Goal: Task Accomplishment & Management: Manage account settings

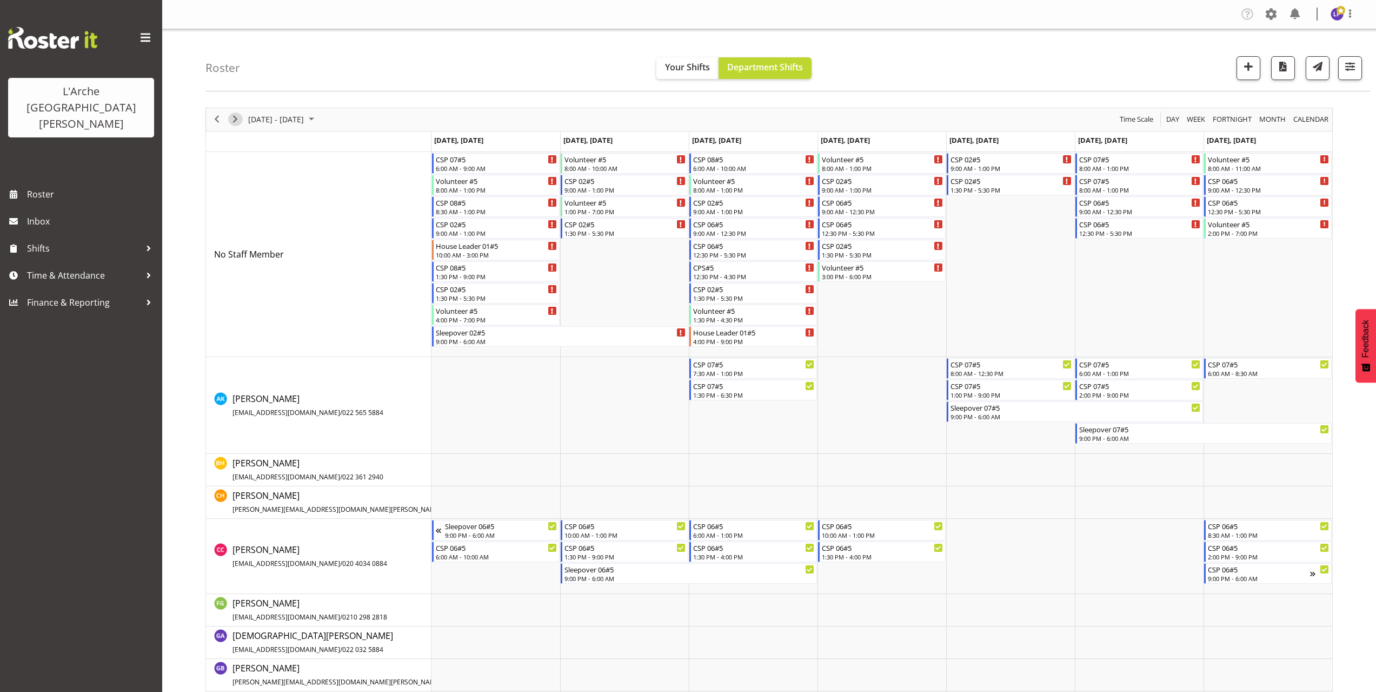
click at [234, 120] on span "Next" at bounding box center [235, 119] width 13 height 14
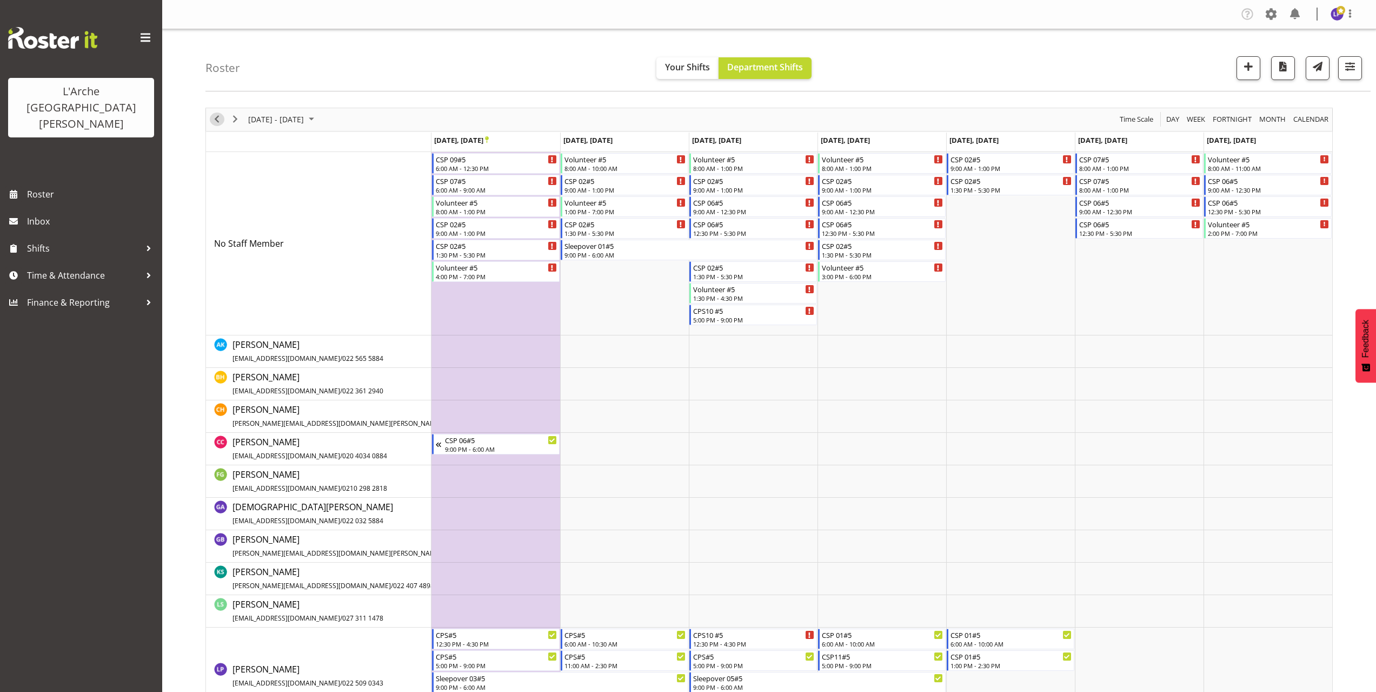
click at [217, 123] on span "Previous" at bounding box center [216, 119] width 13 height 14
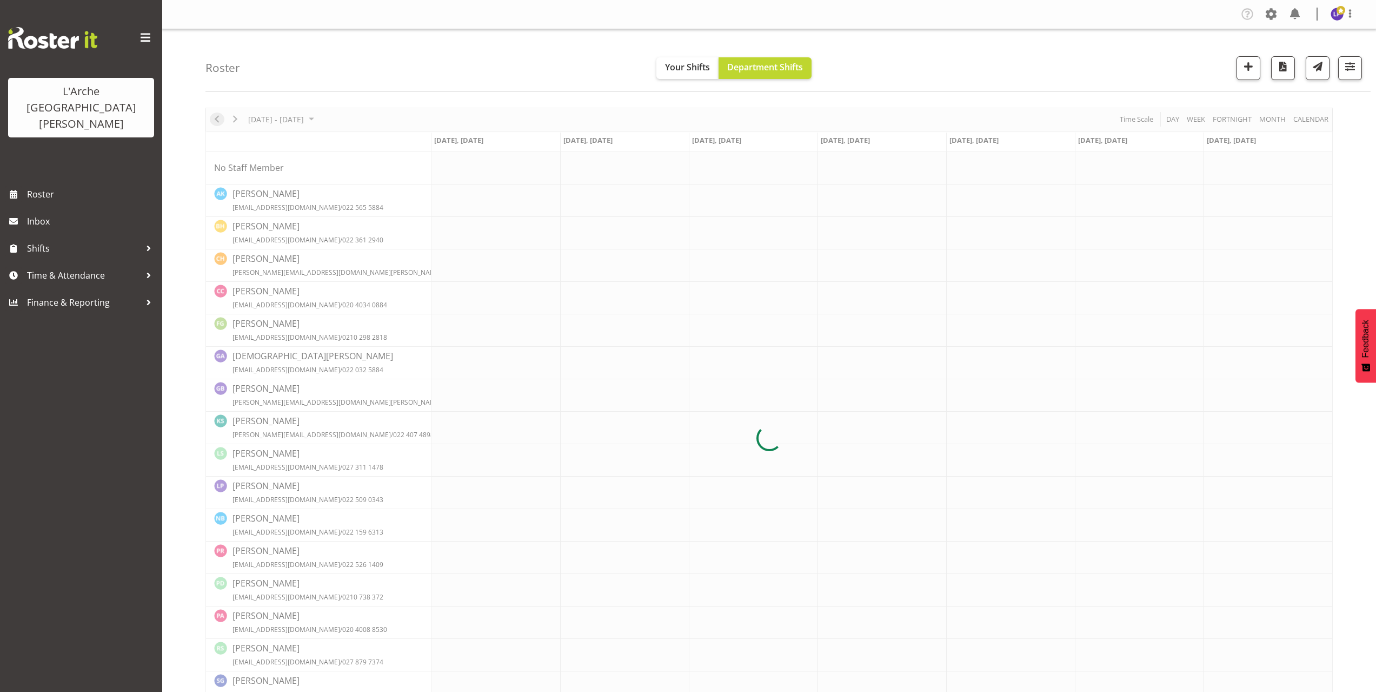
click at [217, 123] on div at bounding box center [768, 438] width 1127 height 661
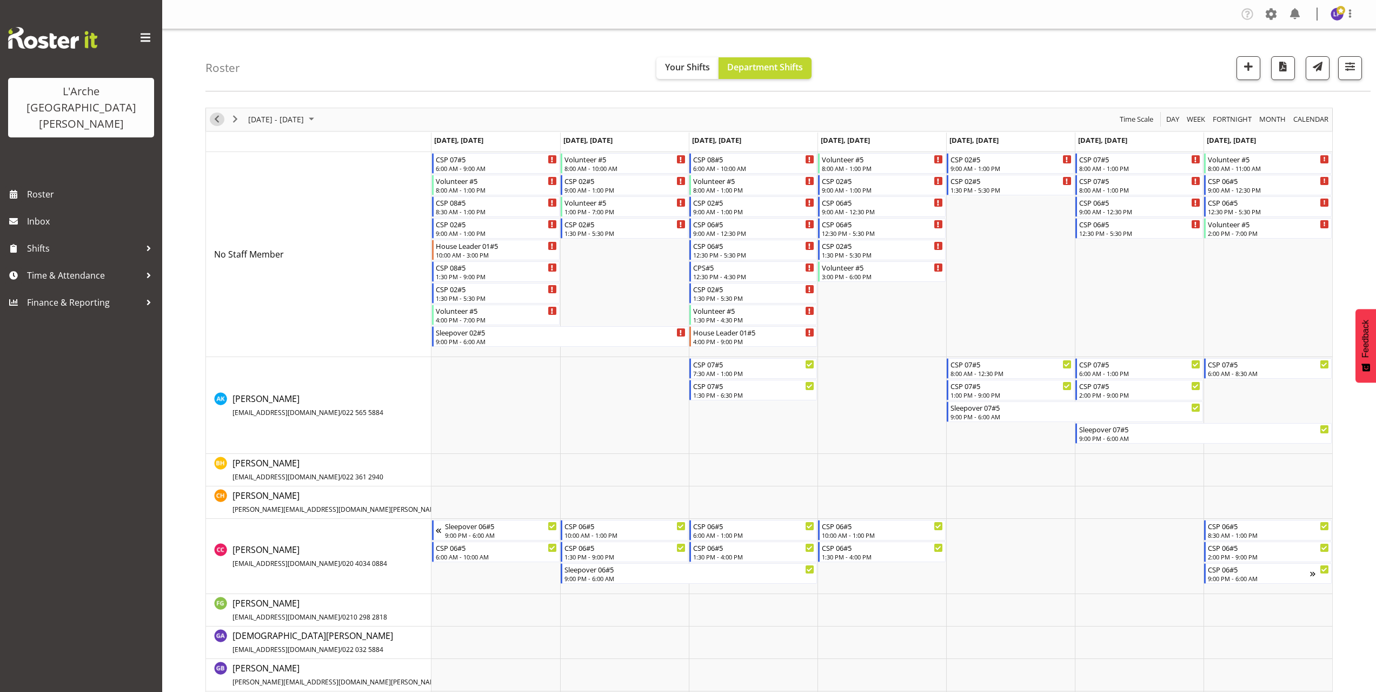
click at [221, 122] on span "Previous" at bounding box center [216, 119] width 13 height 14
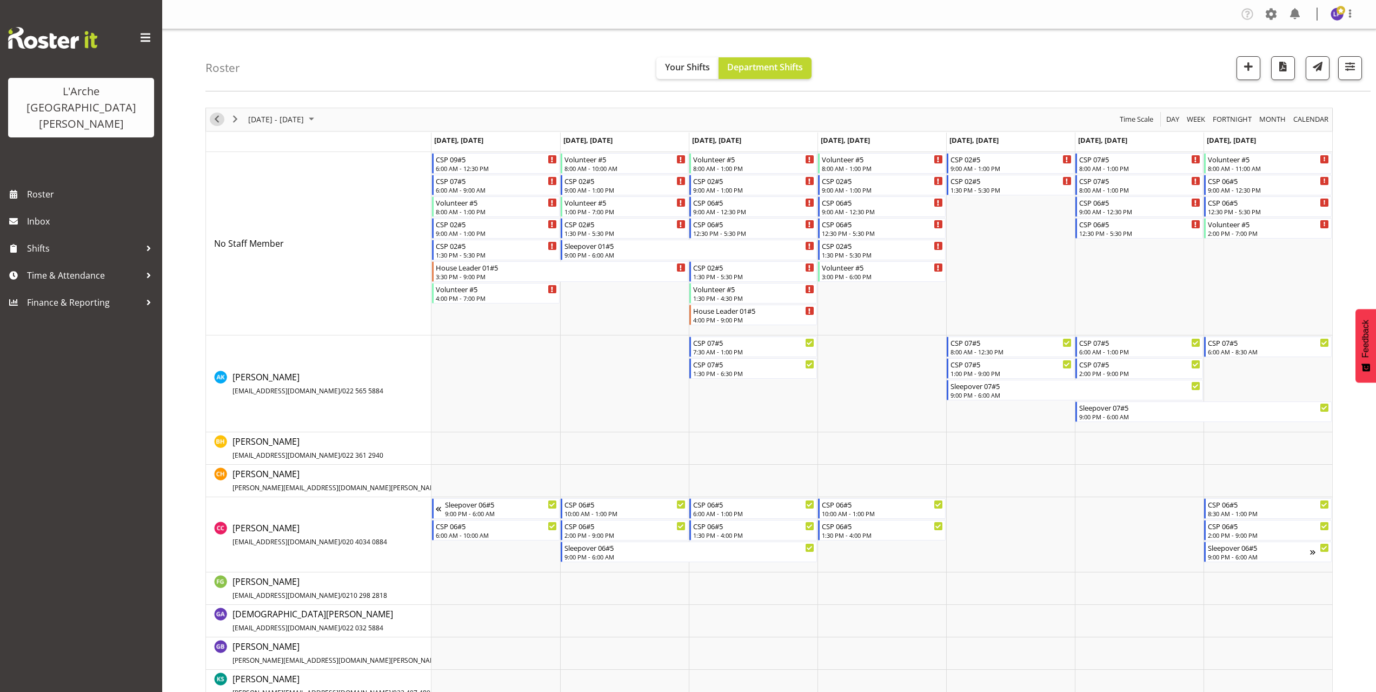
click at [218, 119] on span "Previous" at bounding box center [216, 119] width 13 height 14
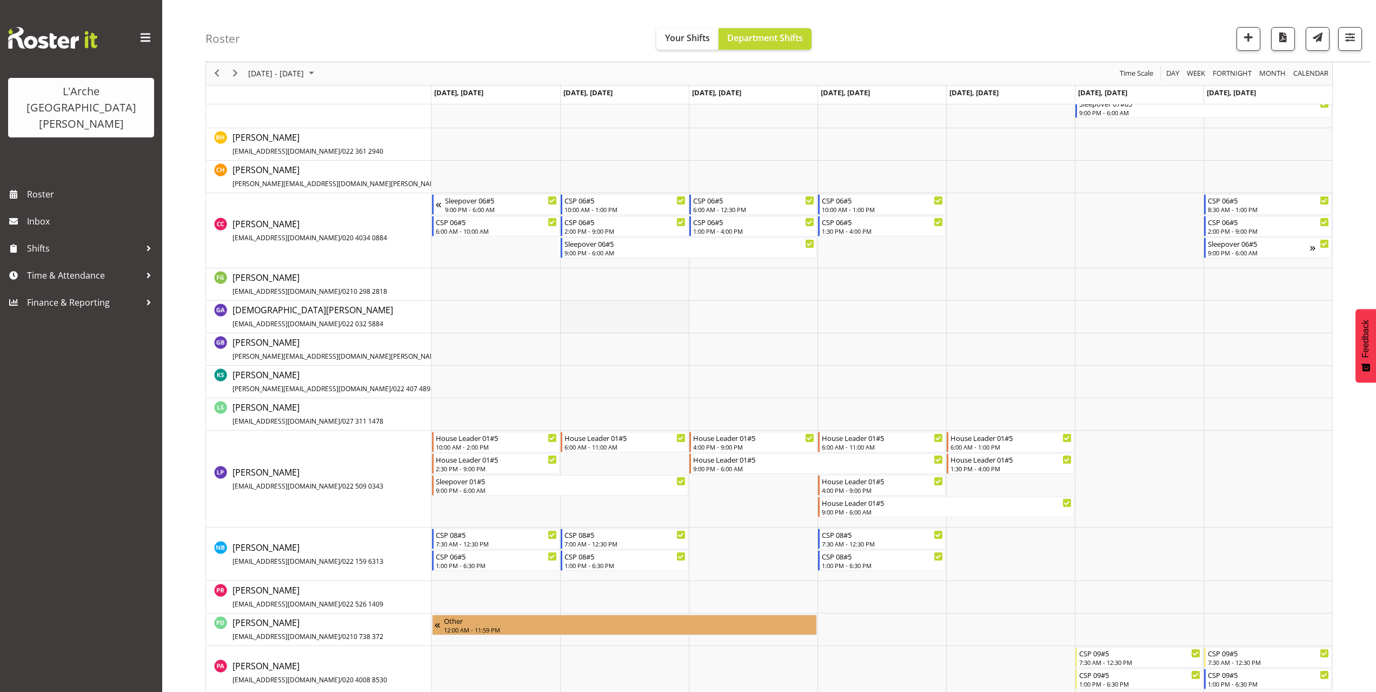
scroll to position [324, 0]
click at [218, 78] on span "Previous" at bounding box center [216, 74] width 13 height 14
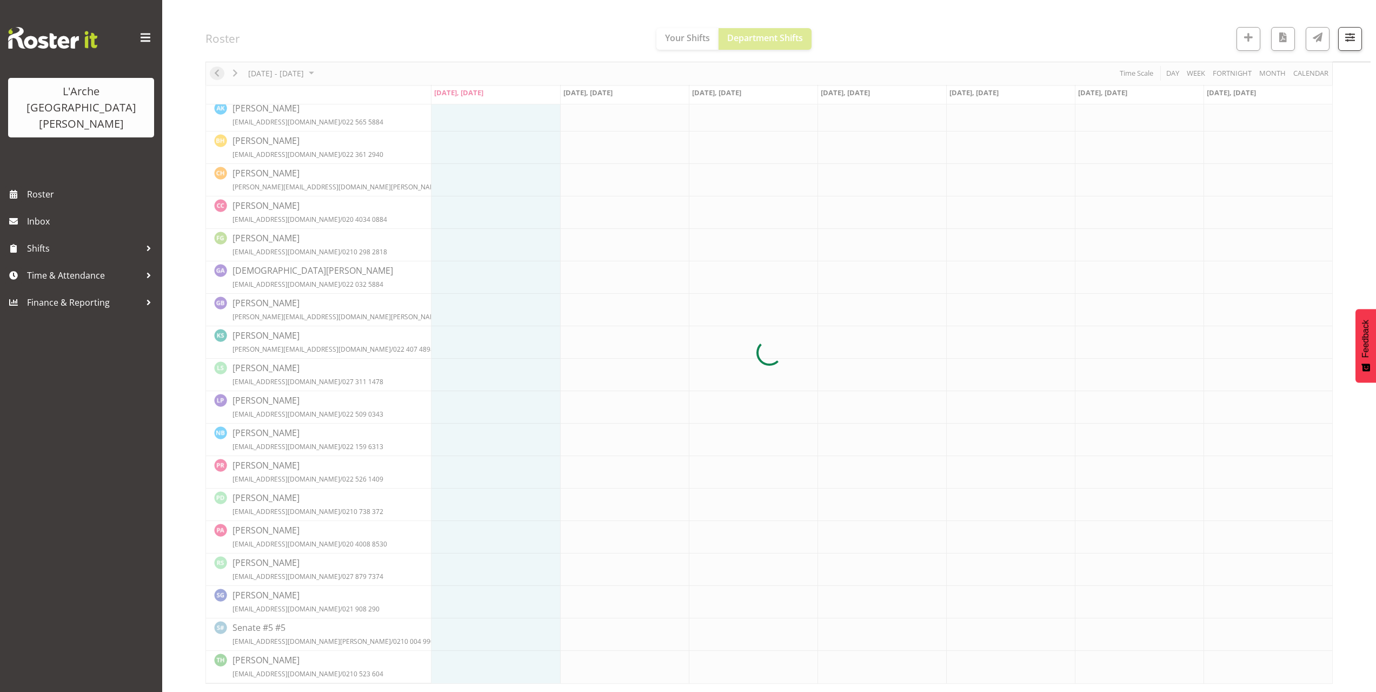
scroll to position [0, 0]
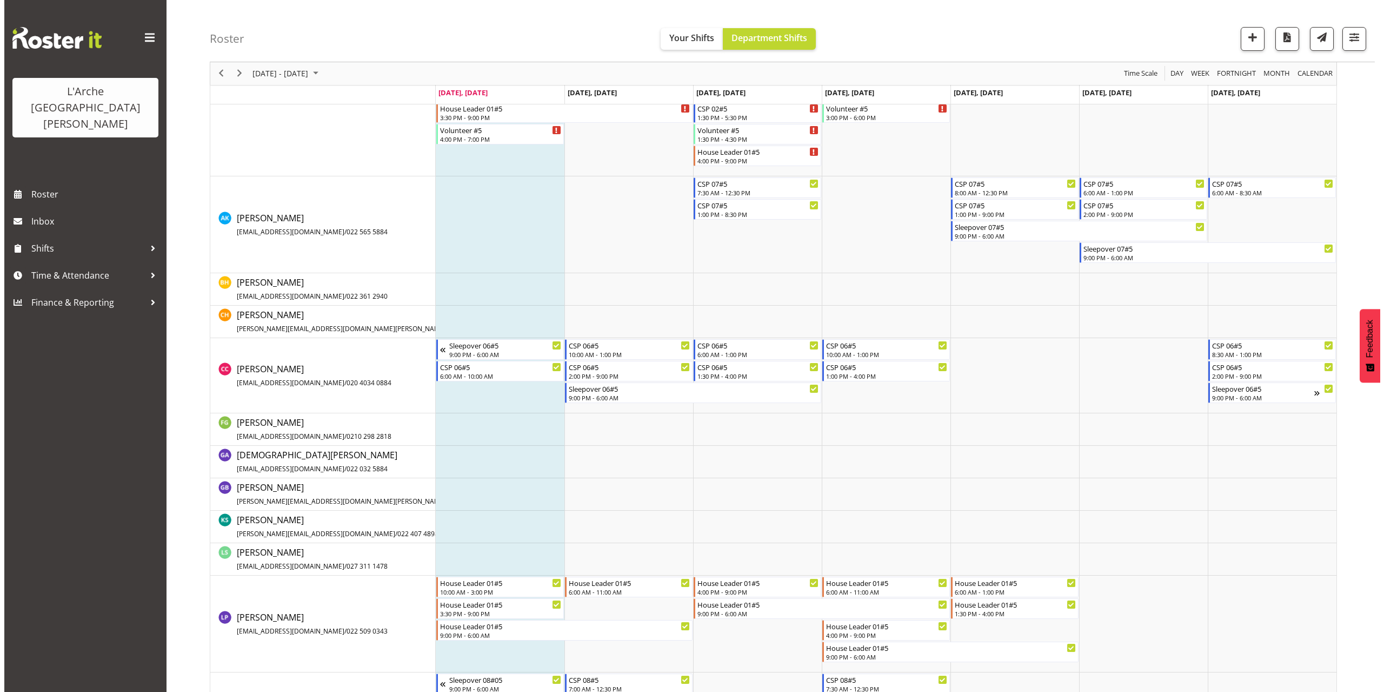
scroll to position [216, 0]
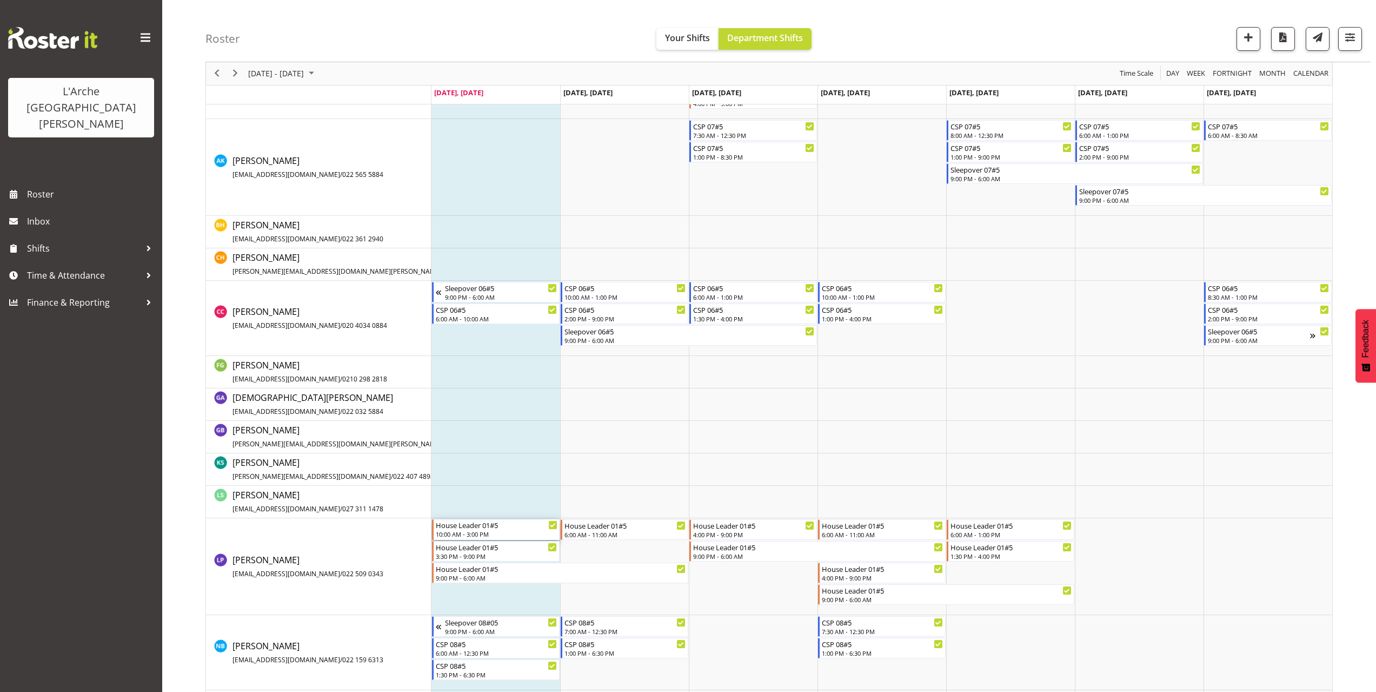
click at [456, 529] on div "House Leader 01#5" at bounding box center [497, 524] width 122 height 11
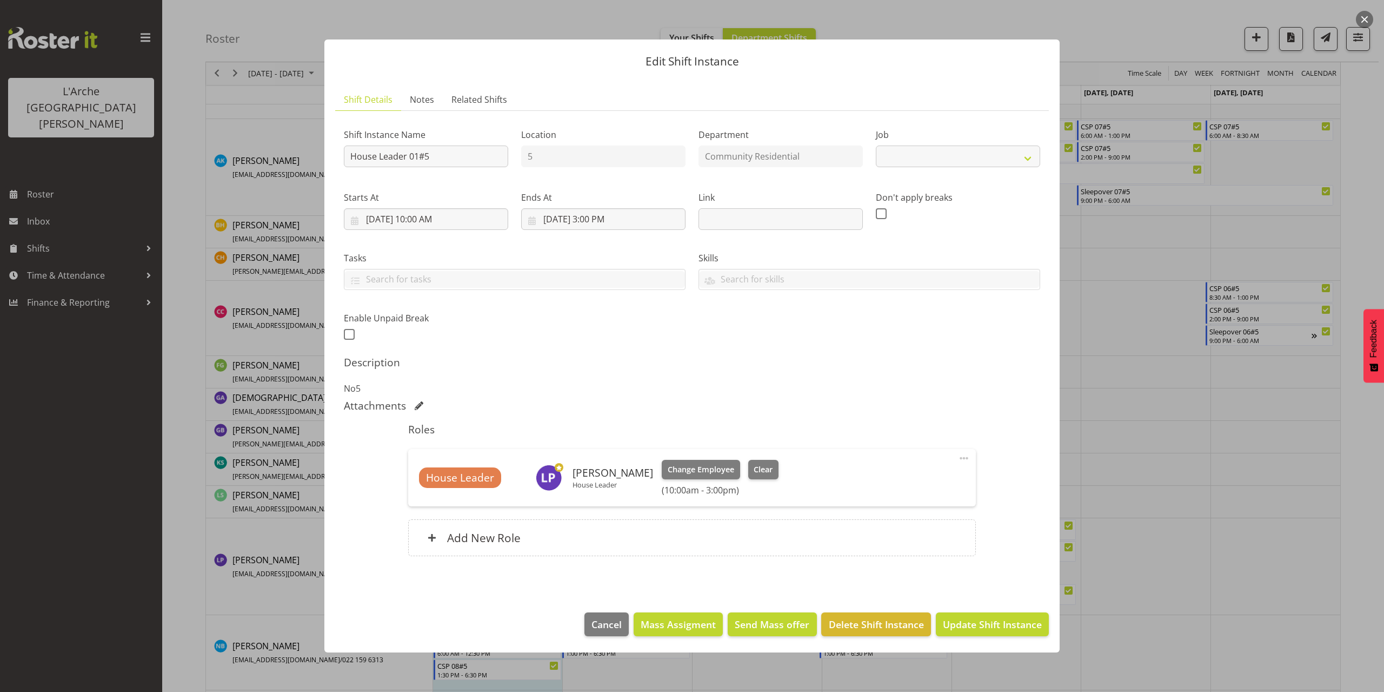
select select "1"
click at [437, 222] on input "8/25/2025, 10:00 AM" at bounding box center [426, 219] width 164 height 22
click at [422, 450] on select "00 01 02 03 04 05 06 07 08 09 10 11 12 13 14 15 16 17 18 19 20 21 22 23" at bounding box center [426, 449] width 24 height 22
select select "8"
click at [414, 438] on select "00 01 02 03 04 05 06 07 08 09 10 11 12 13 14 15 16 17 18 19 20 21 22 23" at bounding box center [426, 449] width 24 height 22
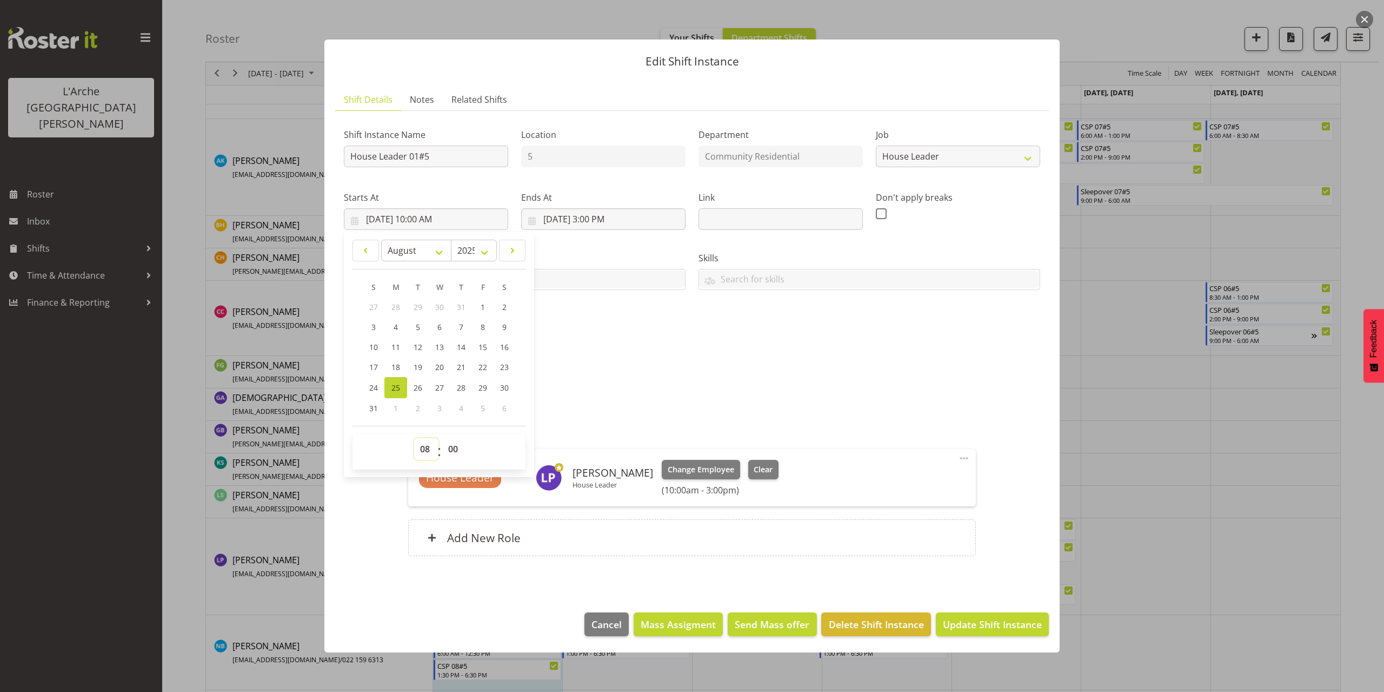
type input "8/25/2025, 8:00 AM"
click at [949, 622] on span "Update Shift Instance" at bounding box center [992, 624] width 99 height 14
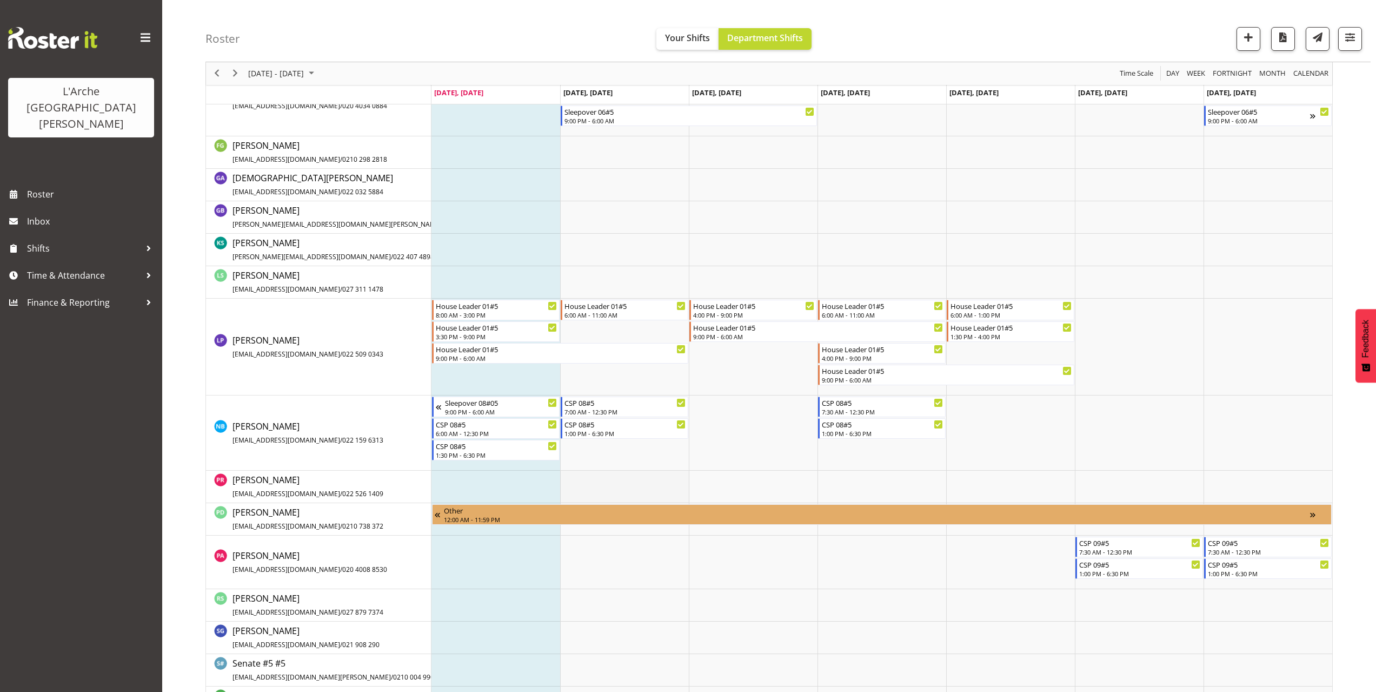
scroll to position [417, 0]
